Goal: Task Accomplishment & Management: Use online tool/utility

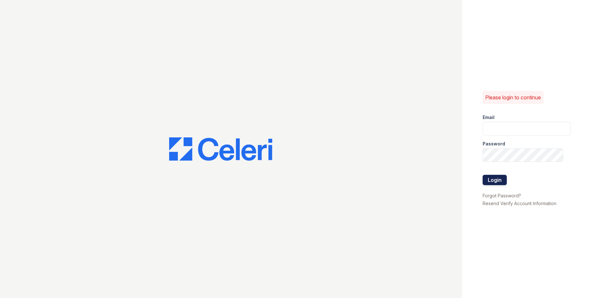
type input "erika.torres@trinity-pm.com"
click at [492, 181] on button "Login" at bounding box center [494, 180] width 24 height 10
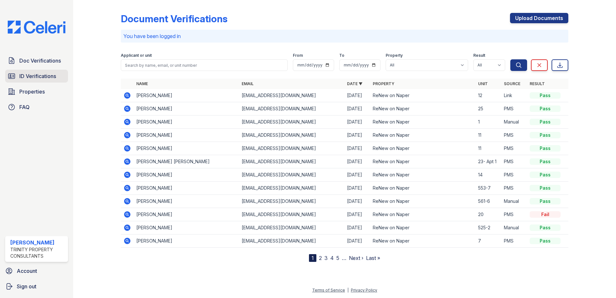
click at [37, 78] on span "ID Verifications" at bounding box center [37, 76] width 37 height 8
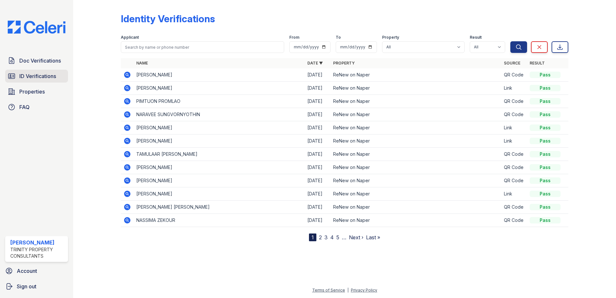
click at [38, 77] on span "ID Verifications" at bounding box center [37, 76] width 37 height 8
